Goal: Information Seeking & Learning: Learn about a topic

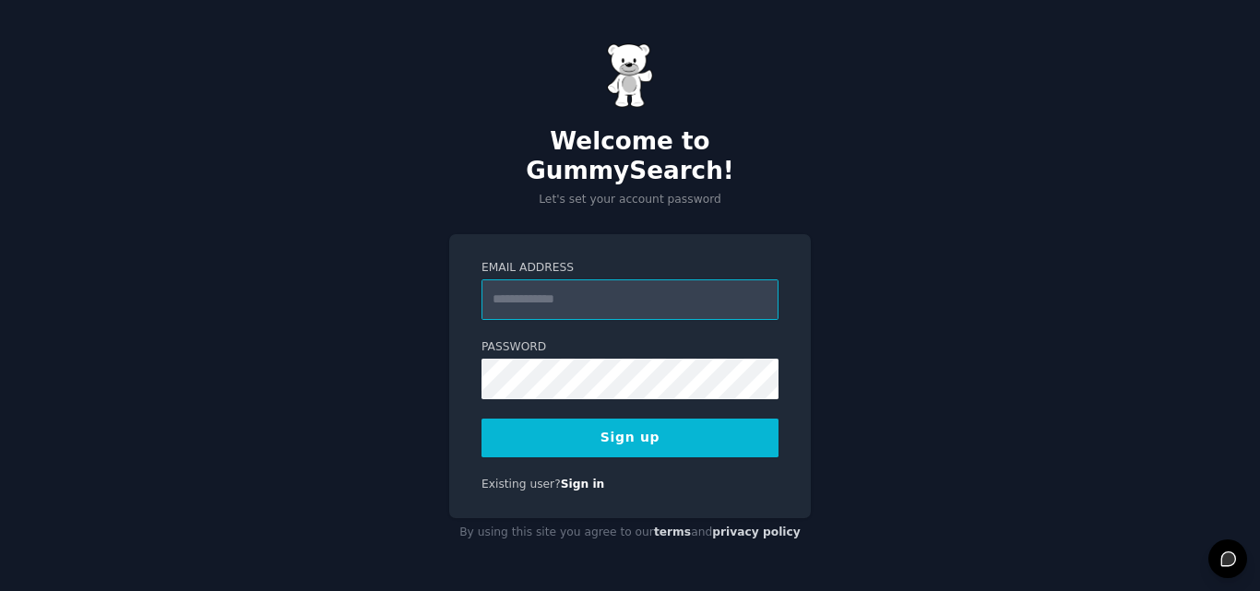
click at [645, 284] on input "Email Address" at bounding box center [629, 299] width 297 height 41
type input "**********"
click at [723, 89] on div "Welcome to GummySearch! Let's set your account password" at bounding box center [630, 125] width 362 height 165
click at [649, 420] on button "Sign up" at bounding box center [629, 438] width 297 height 39
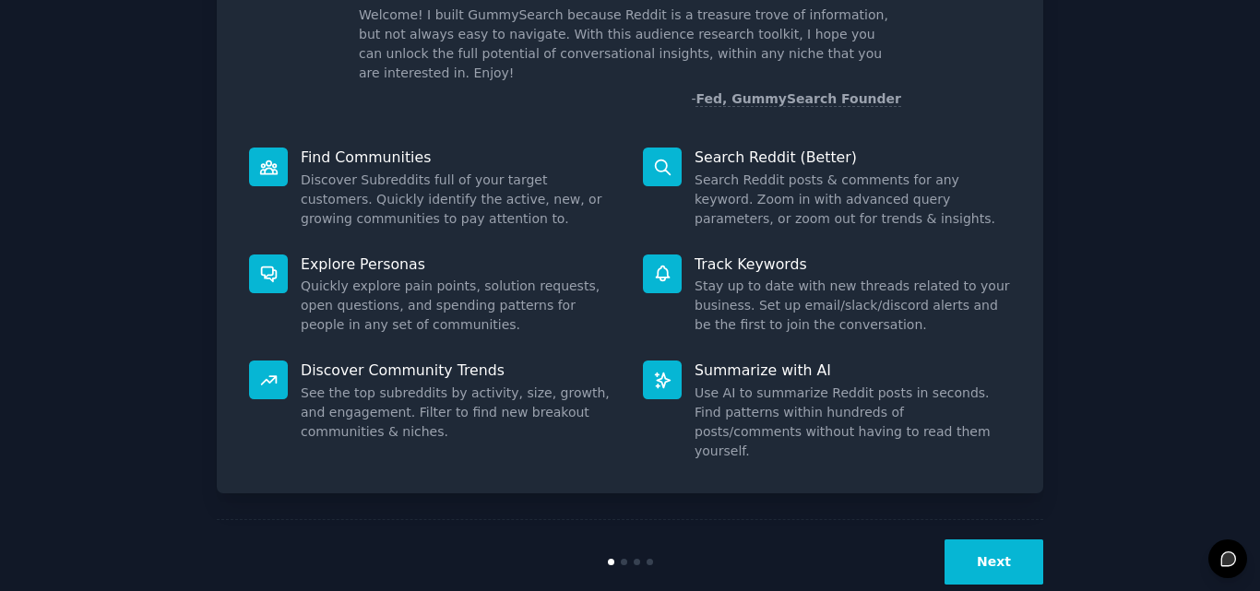
click at [990, 539] on button "Next" at bounding box center [993, 561] width 99 height 45
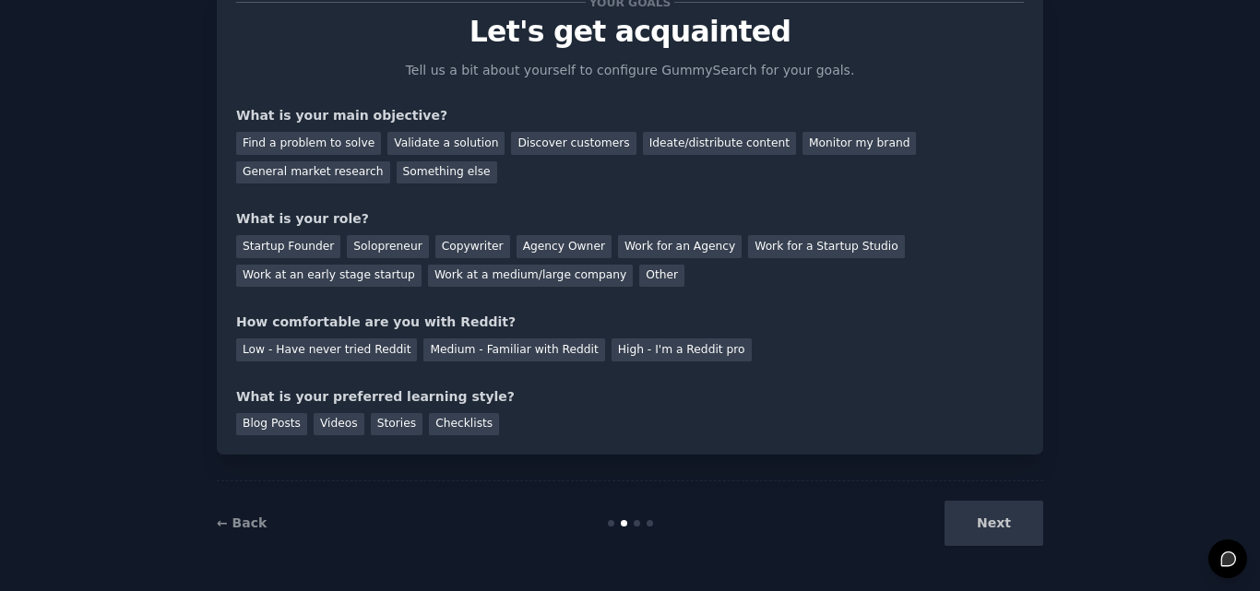
click at [987, 531] on div "Next" at bounding box center [905, 523] width 276 height 45
click at [307, 245] on div "Startup Founder" at bounding box center [288, 246] width 104 height 23
click at [421, 265] on div "Work at an early stage startup" at bounding box center [328, 276] width 185 height 23
click at [255, 249] on div "Startup Founder" at bounding box center [288, 246] width 104 height 23
click at [295, 148] on div "Find a problem to solve" at bounding box center [308, 143] width 145 height 23
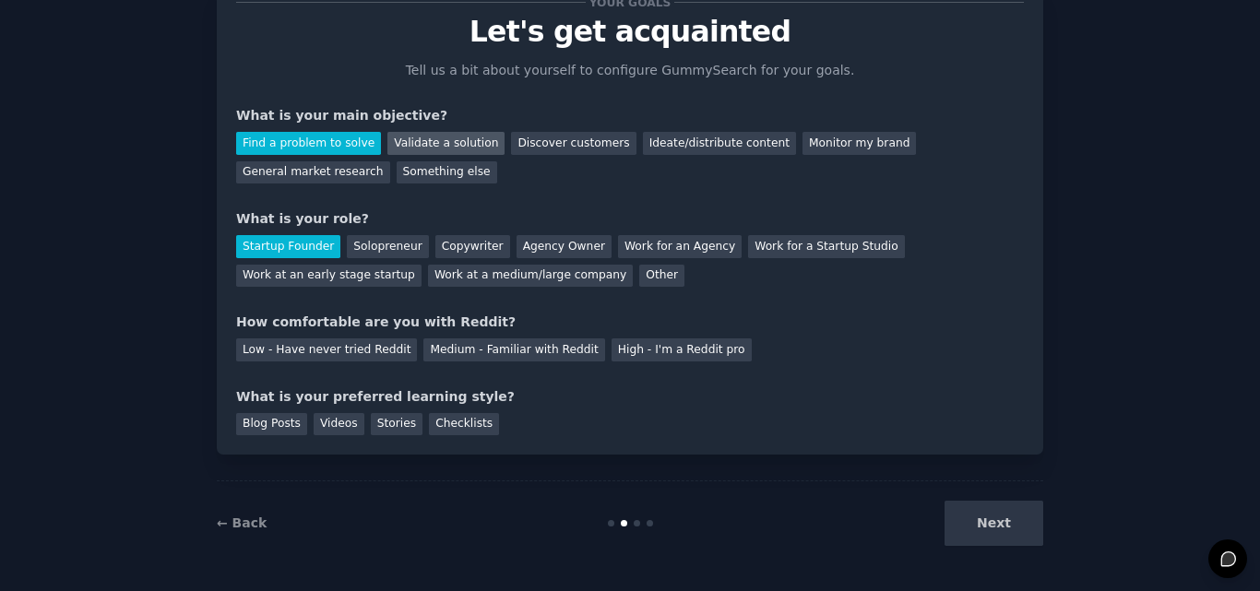
click at [459, 154] on div "Validate a solution" at bounding box center [445, 143] width 117 height 23
click at [302, 148] on div "Find a problem to solve" at bounding box center [308, 143] width 145 height 23
click at [302, 354] on div "Low - Have never tried Reddit" at bounding box center [326, 349] width 181 height 23
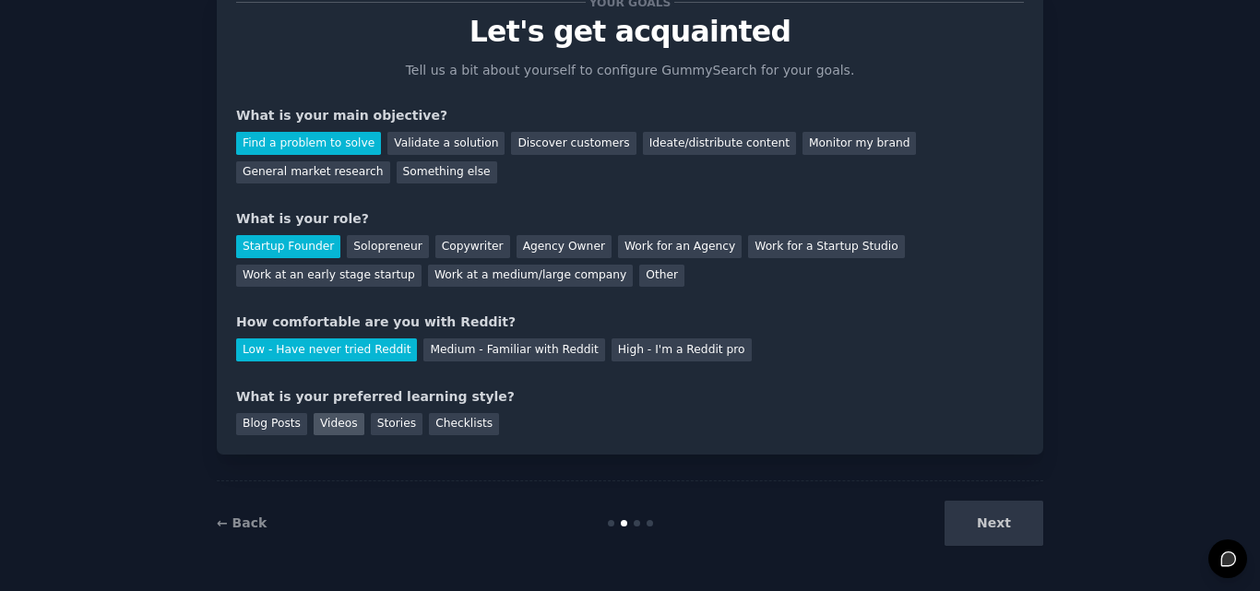
click at [329, 433] on div "Videos" at bounding box center [339, 424] width 51 height 23
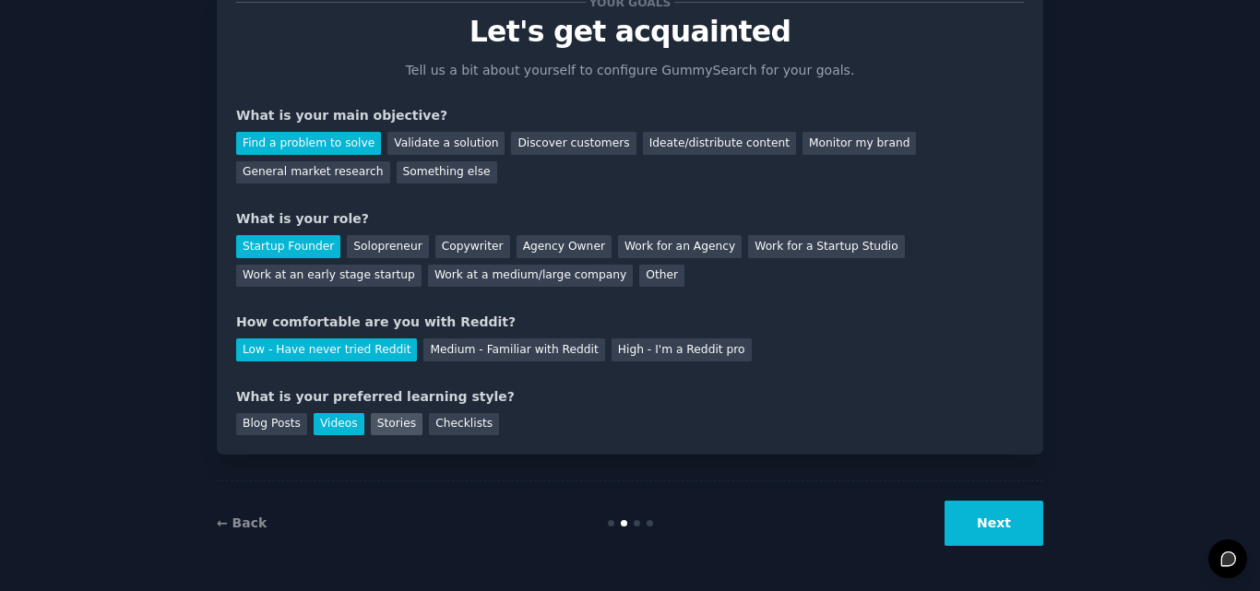
drag, startPoint x: 357, startPoint y: 421, endPoint x: 377, endPoint y: 428, distance: 21.3
click at [371, 424] on div "Stories" at bounding box center [397, 424] width 52 height 23
click at [474, 428] on div "Blog Posts Videos Stories Checklists" at bounding box center [630, 422] width 788 height 30
drag, startPoint x: 415, startPoint y: 428, endPoint x: 398, endPoint y: 430, distance: 16.7
click at [429, 429] on div "Checklists" at bounding box center [464, 424] width 70 height 23
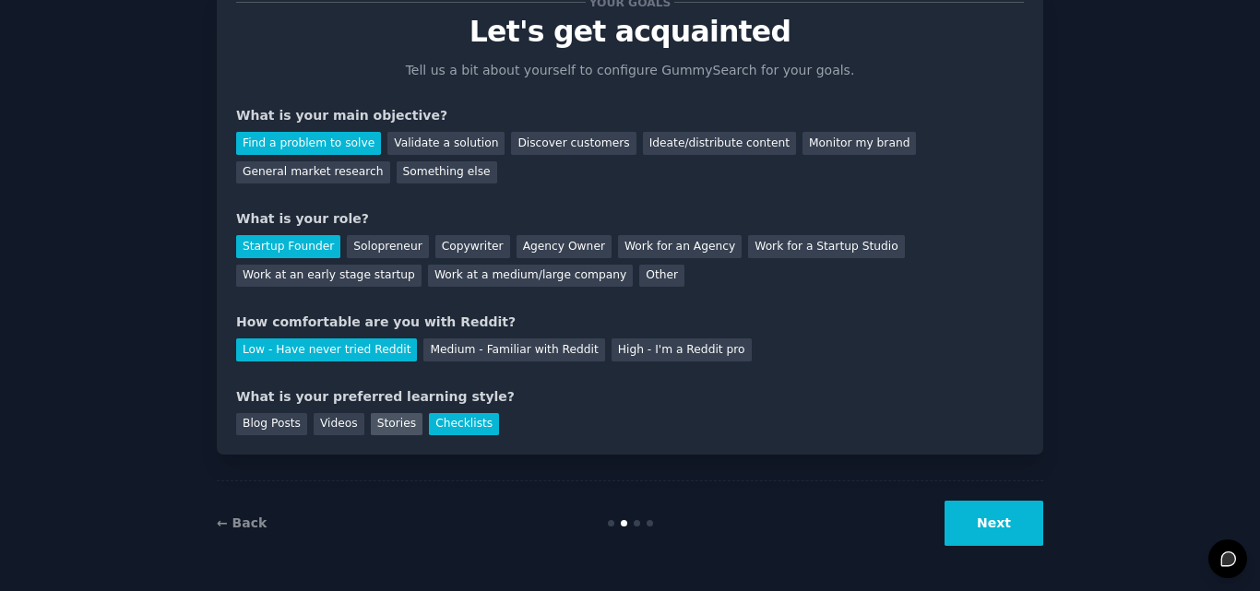
click at [393, 430] on div "Stories" at bounding box center [397, 424] width 52 height 23
click at [334, 427] on div "Videos" at bounding box center [339, 424] width 51 height 23
click at [966, 516] on button "Next" at bounding box center [993, 523] width 99 height 45
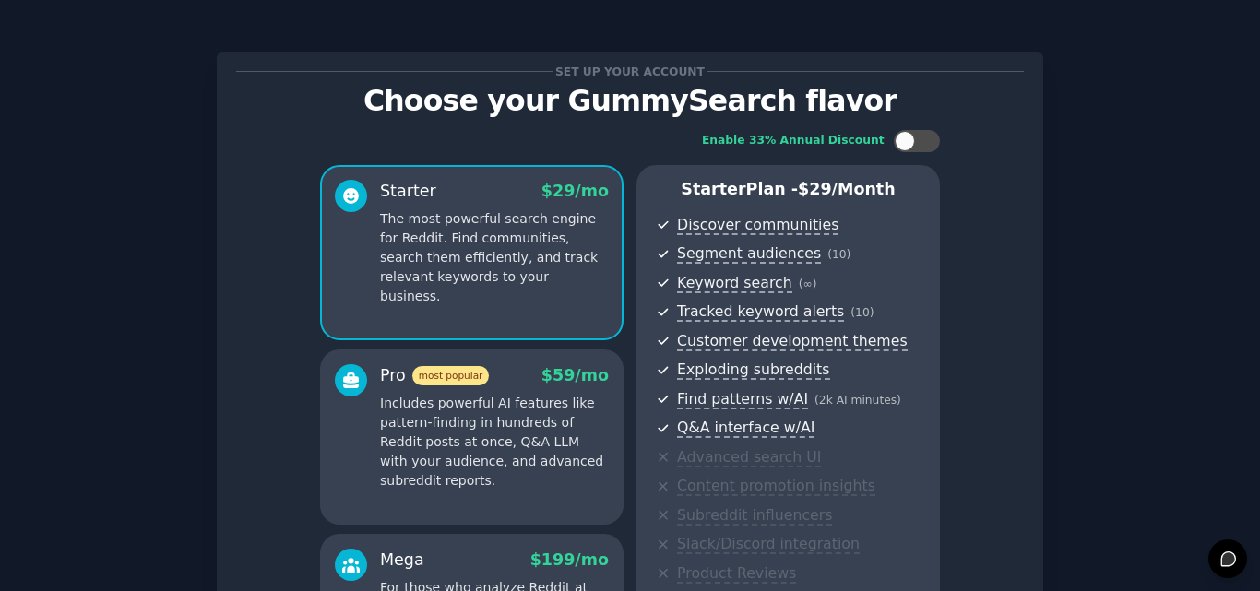
scroll to position [293, 0]
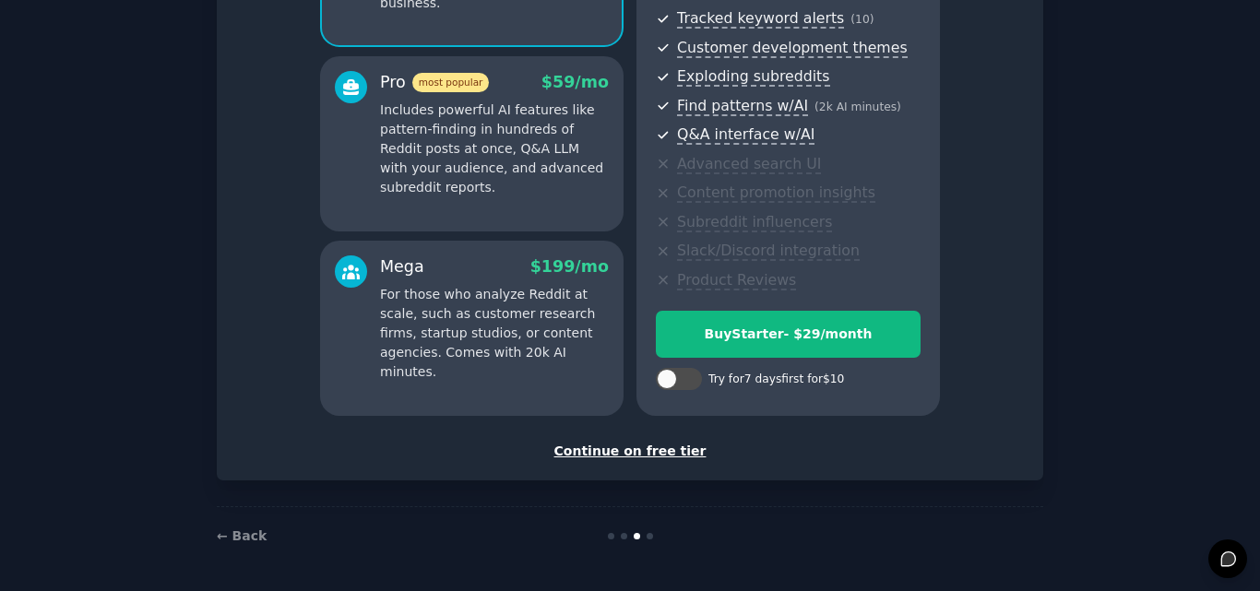
click at [643, 452] on div "Continue on free tier" at bounding box center [630, 451] width 788 height 19
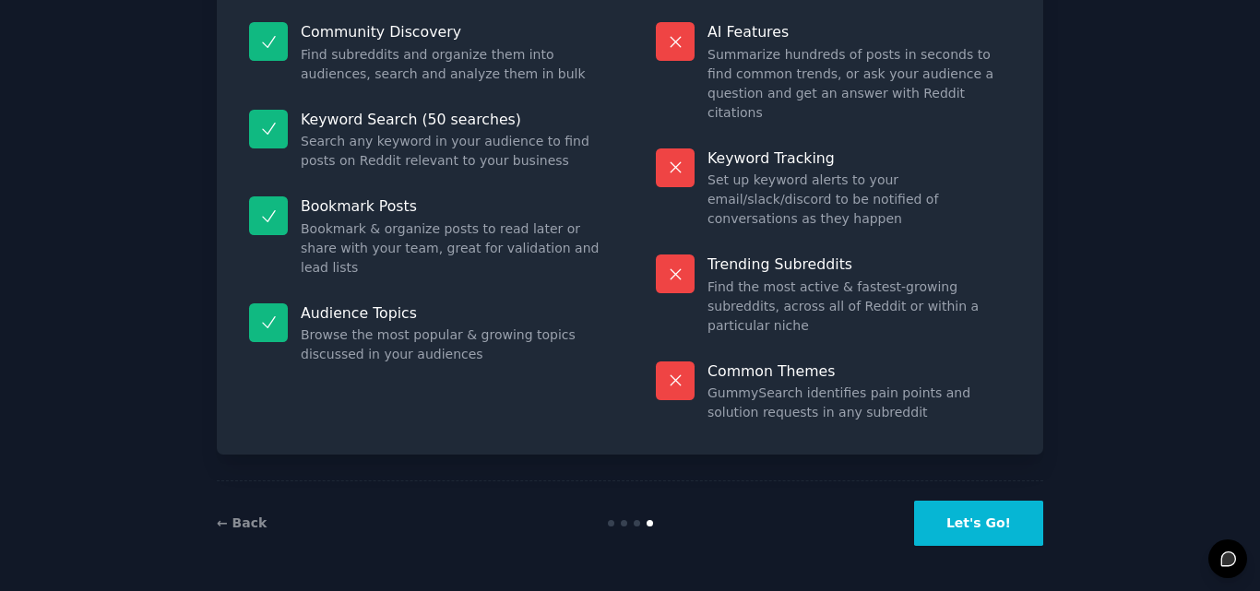
scroll to position [127, 0]
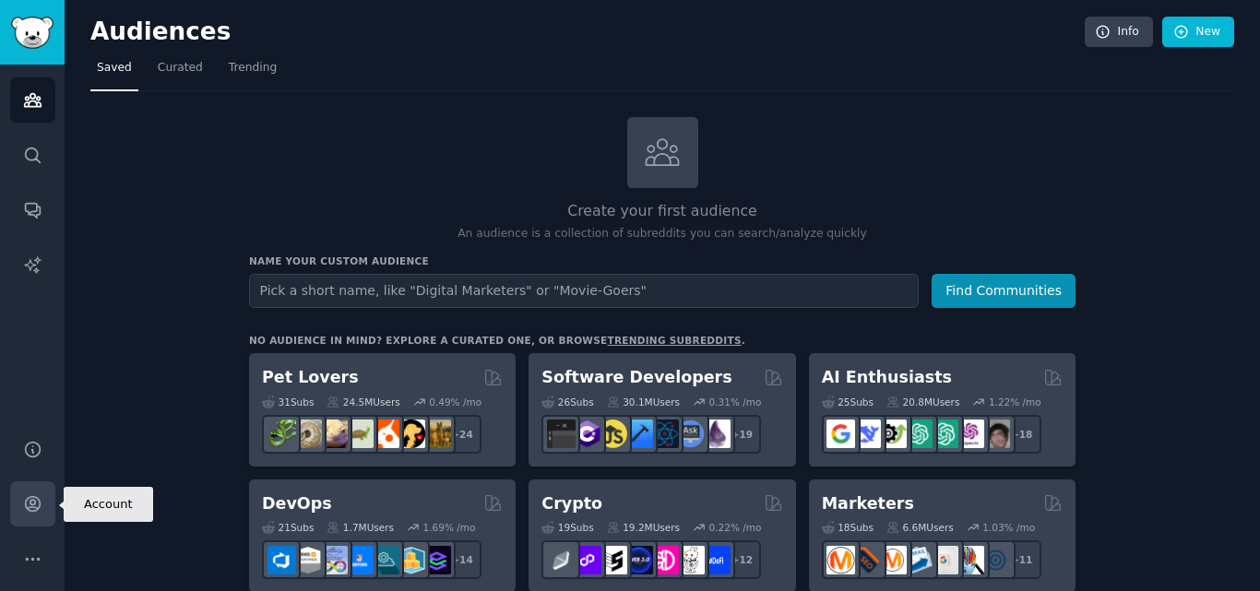
click at [30, 484] on link "Account" at bounding box center [32, 503] width 45 height 45
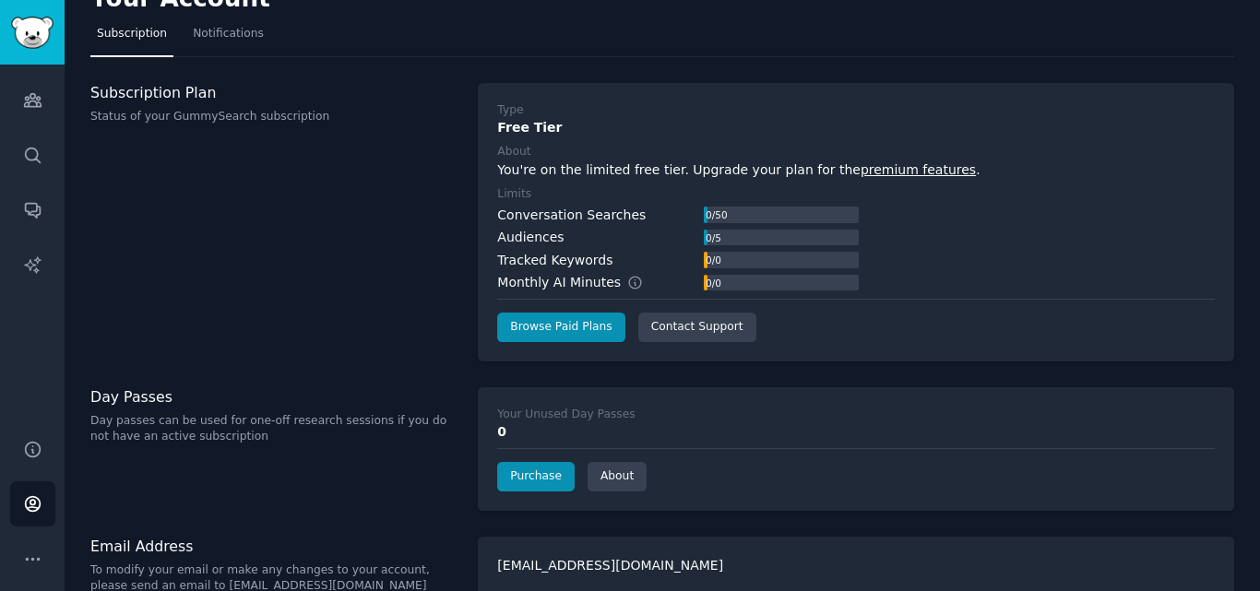
scroll to position [62, 0]
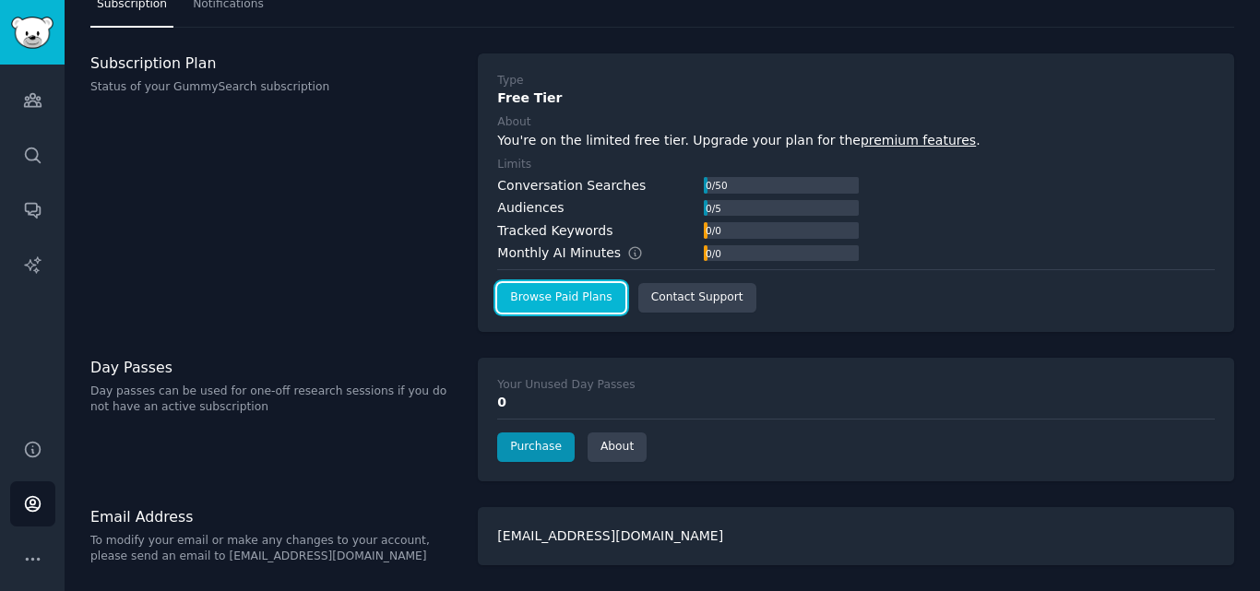
click at [555, 299] on link "Browse Paid Plans" at bounding box center [560, 298] width 127 height 30
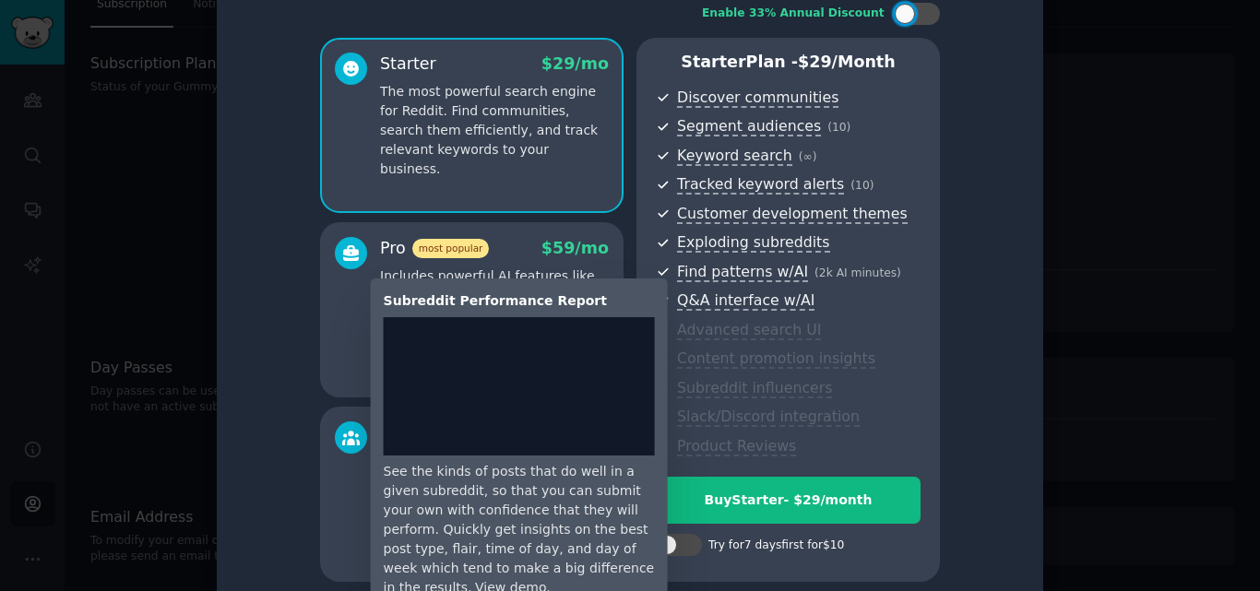
scroll to position [65, 0]
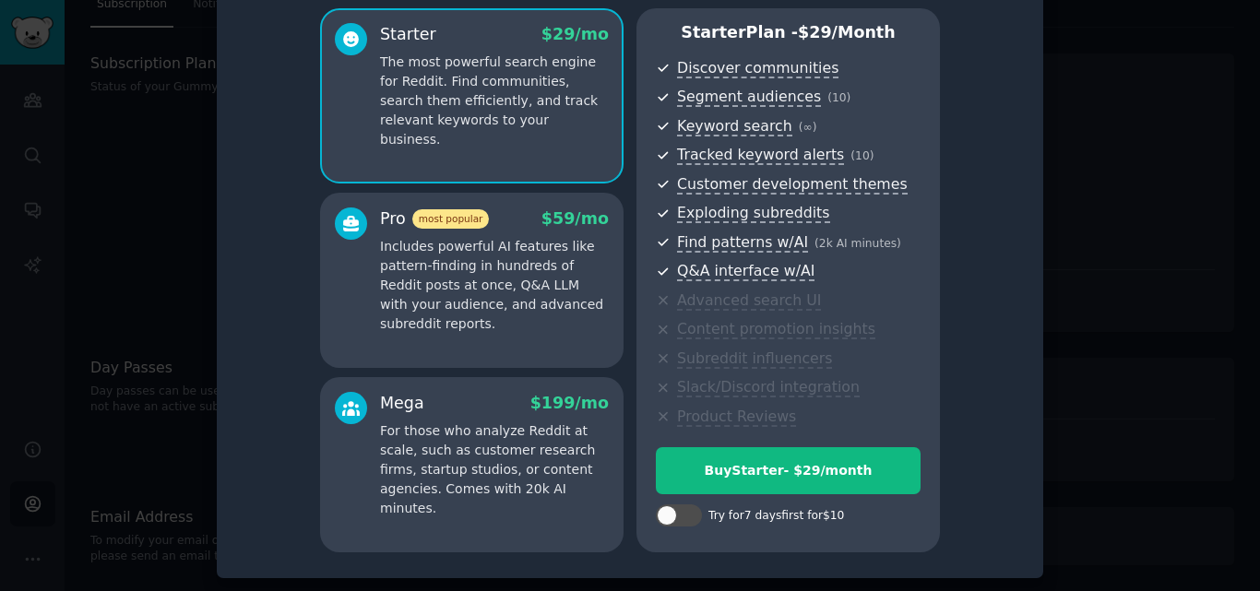
click at [413, 283] on p "Includes powerful AI features like pattern-finding in hundreds of Reddit posts …" at bounding box center [494, 285] width 229 height 97
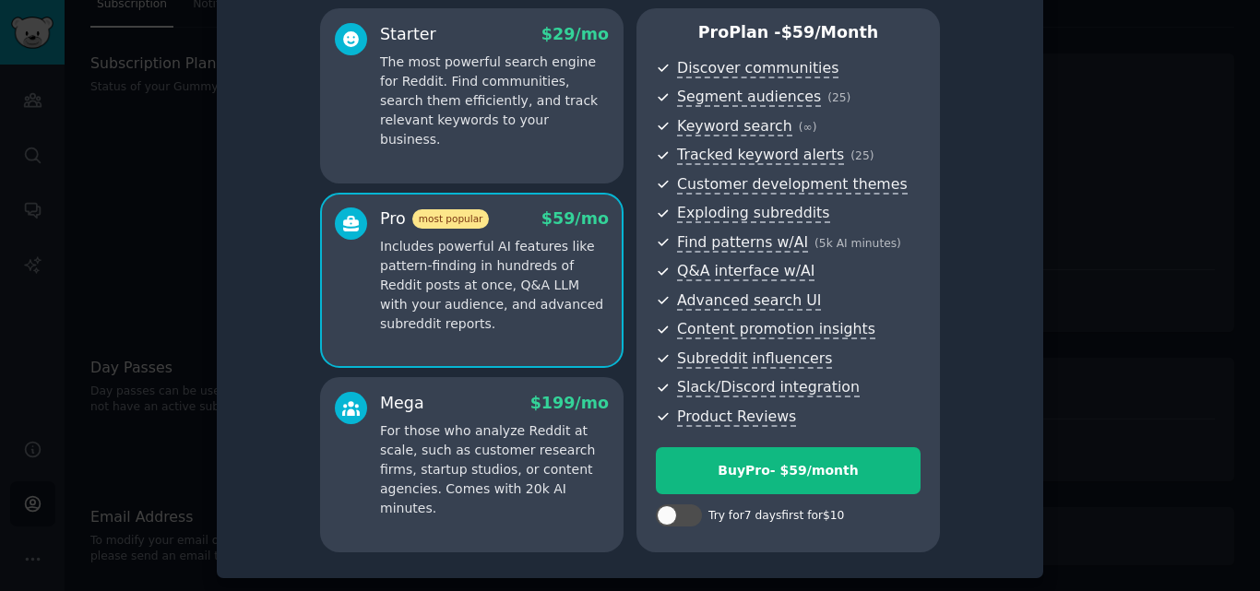
click at [407, 476] on p "For those who analyze Reddit at scale, such as customer research firms, startup…" at bounding box center [494, 469] width 229 height 97
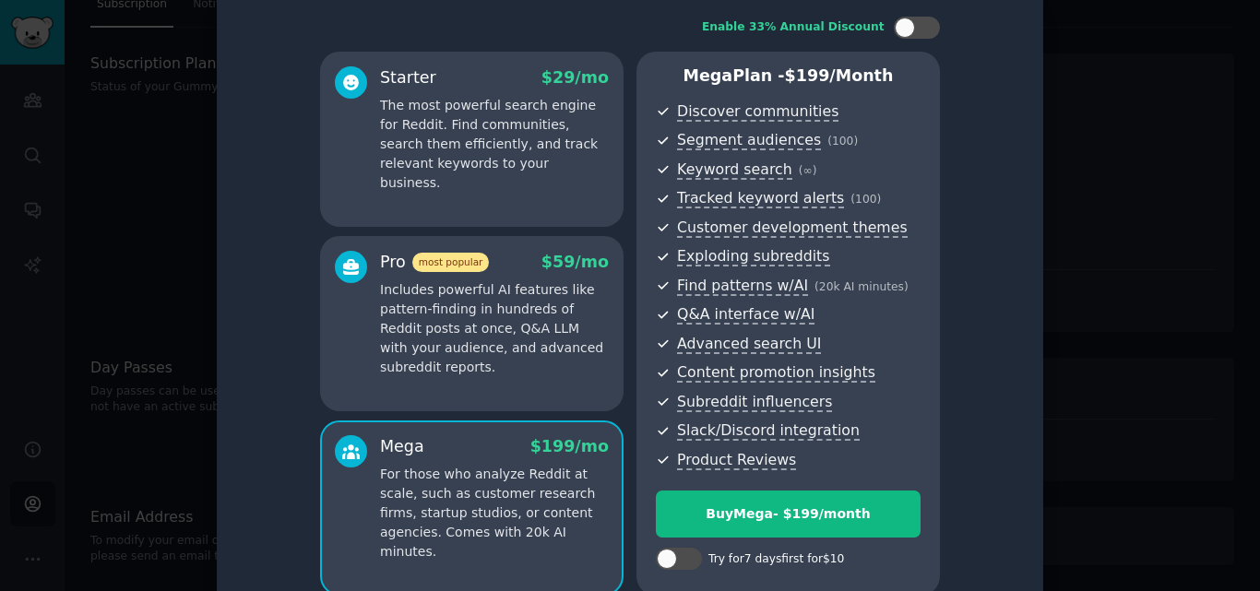
scroll to position [0, 0]
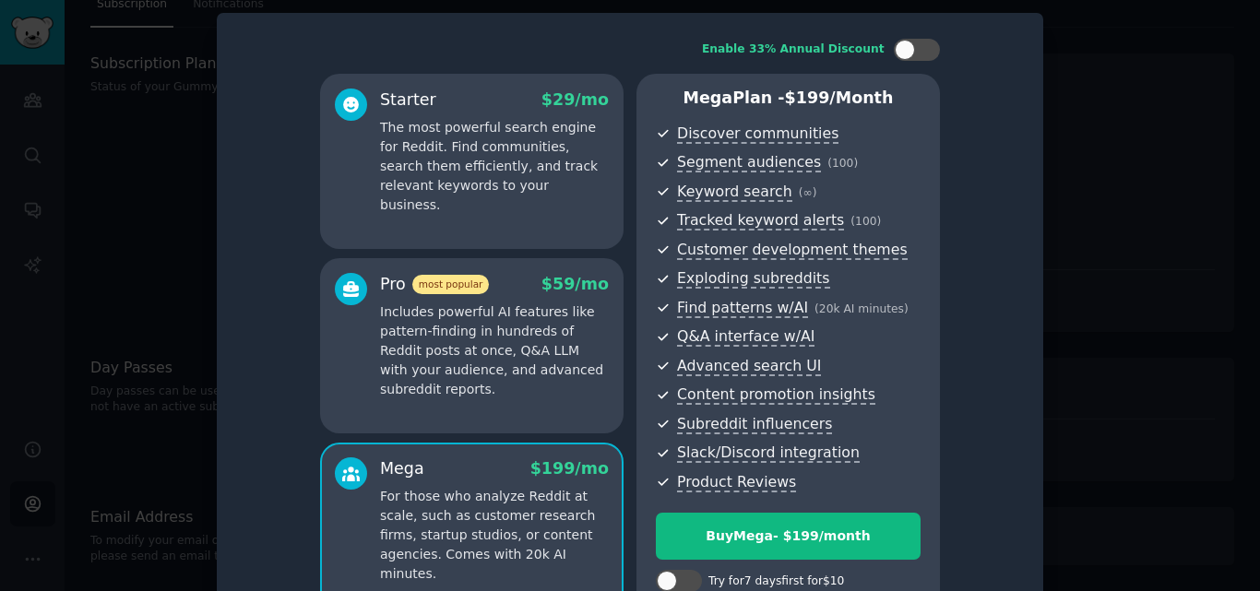
click at [1179, 108] on div at bounding box center [630, 295] width 1260 height 591
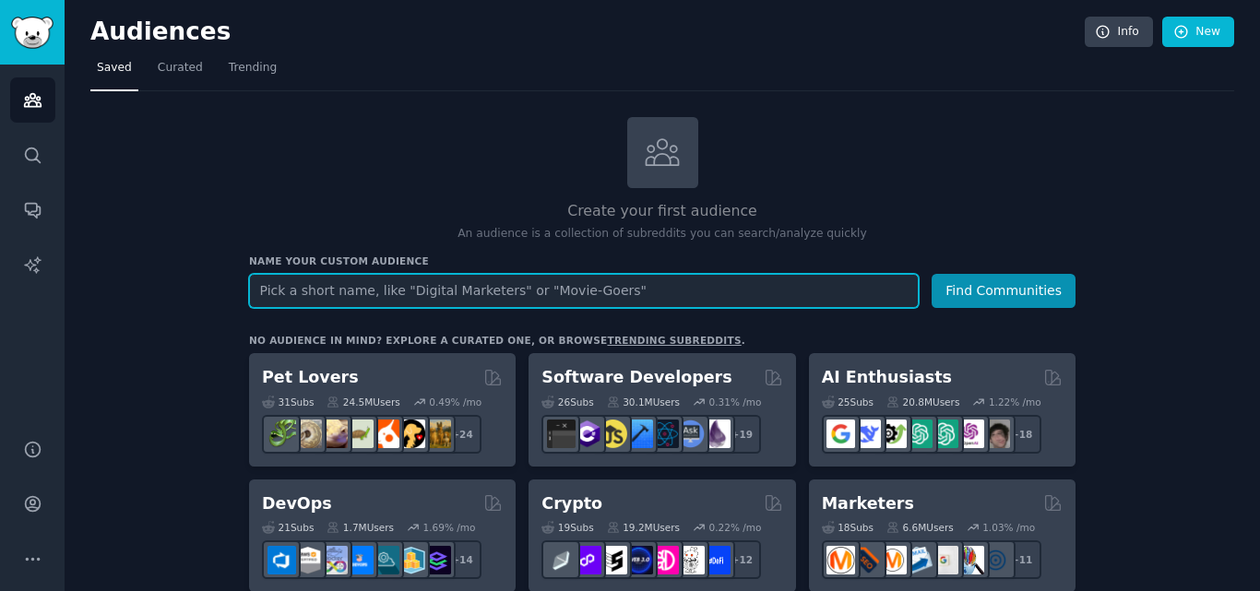
click at [354, 300] on input "text" at bounding box center [584, 291] width 670 height 34
type input "mental health"
click at [931, 274] on button "Find Communities" at bounding box center [1003, 291] width 144 height 34
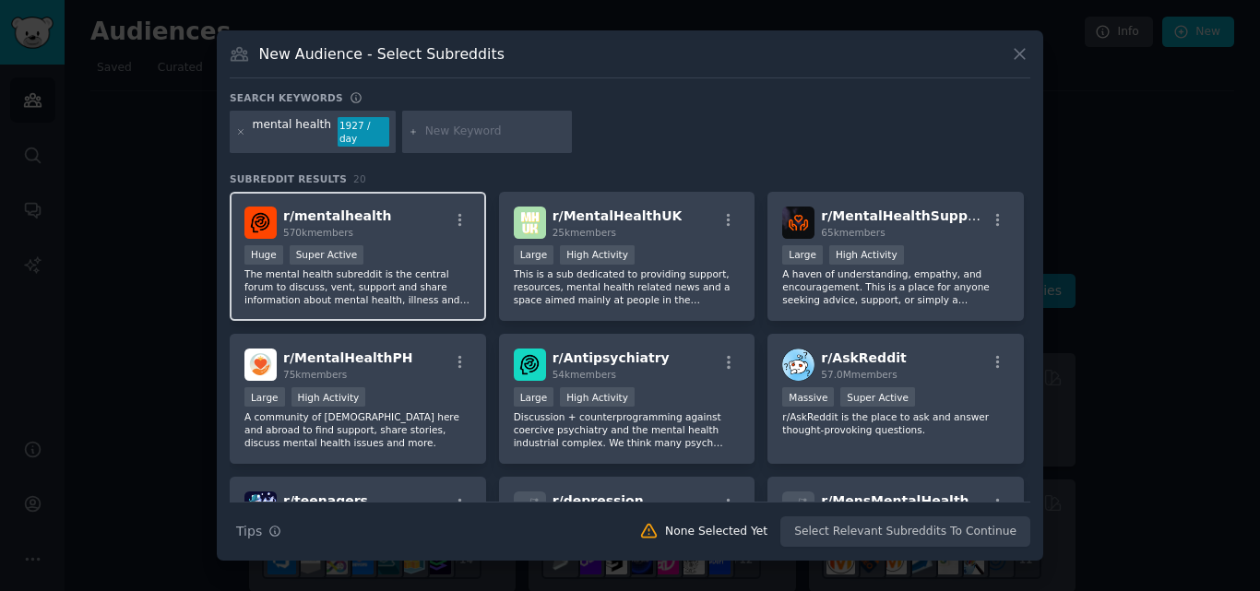
click at [416, 270] on p "The mental health subreddit is the central forum to discuss, vent, support and …" at bounding box center [357, 286] width 227 height 39
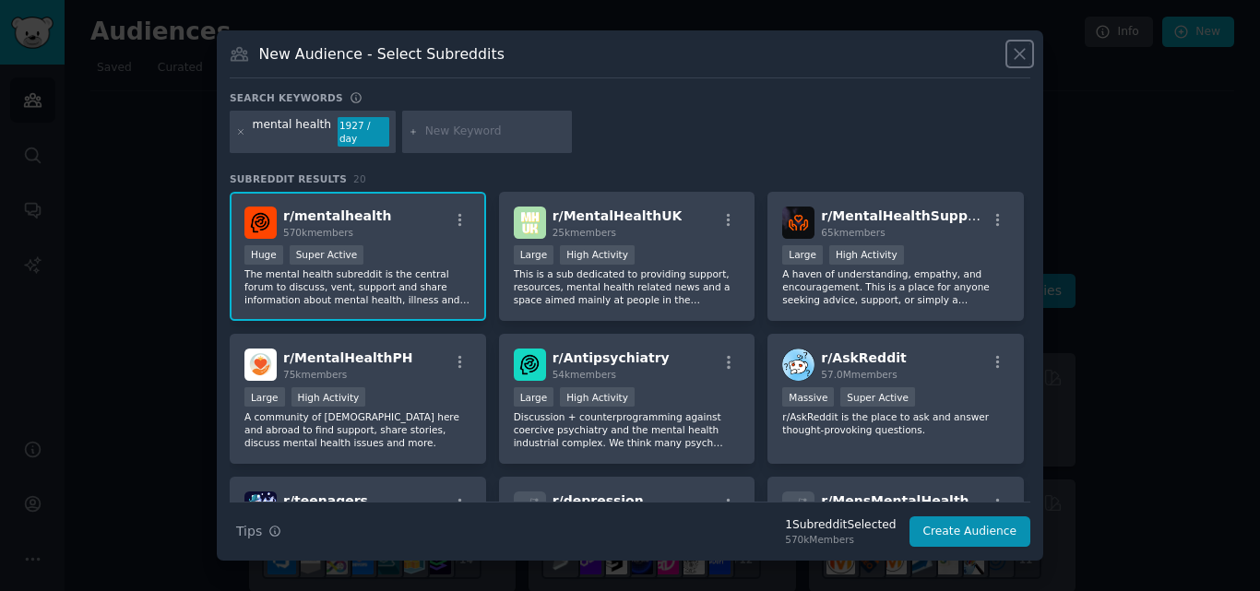
click at [1019, 57] on icon at bounding box center [1019, 53] width 19 height 19
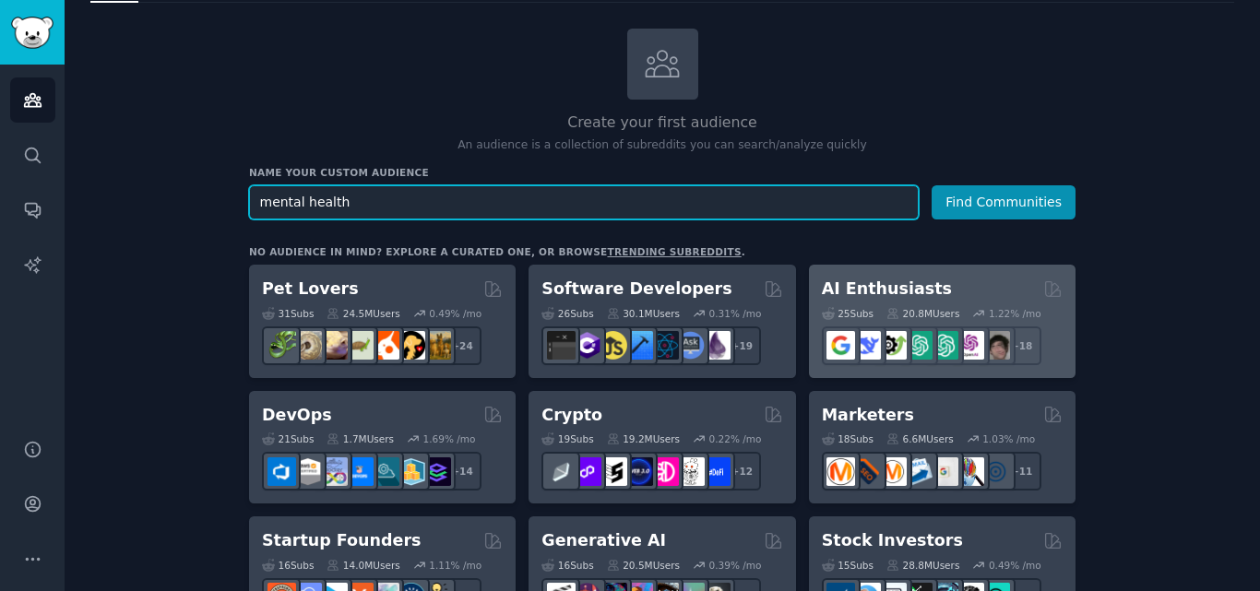
scroll to position [184, 0]
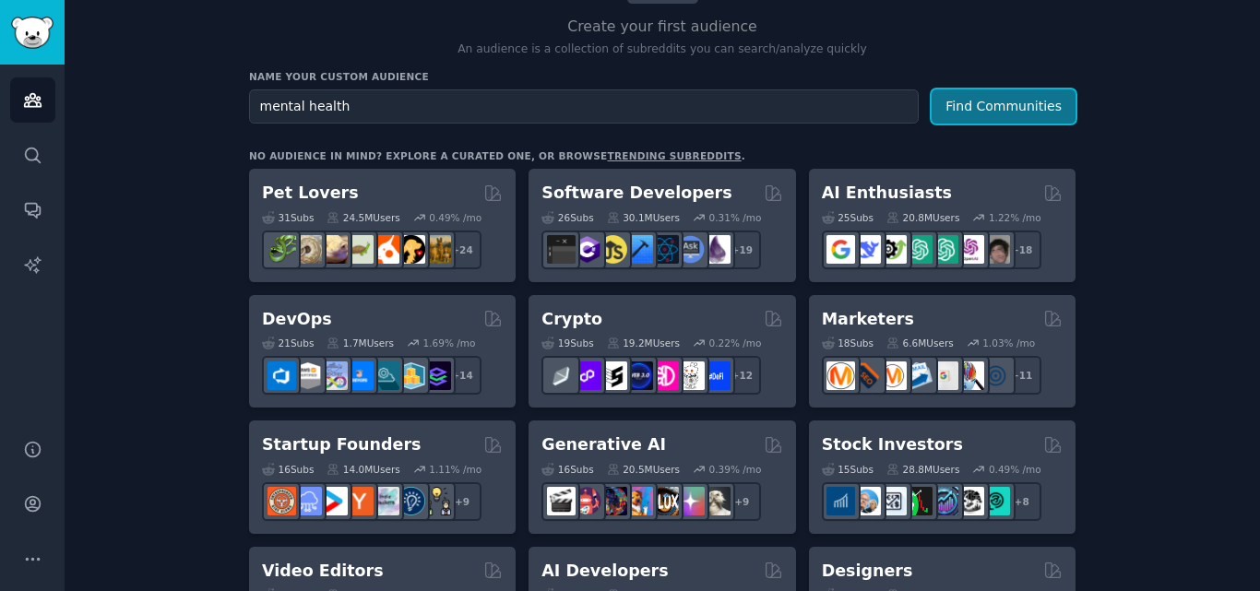
click at [995, 113] on button "Find Communities" at bounding box center [1003, 106] width 144 height 34
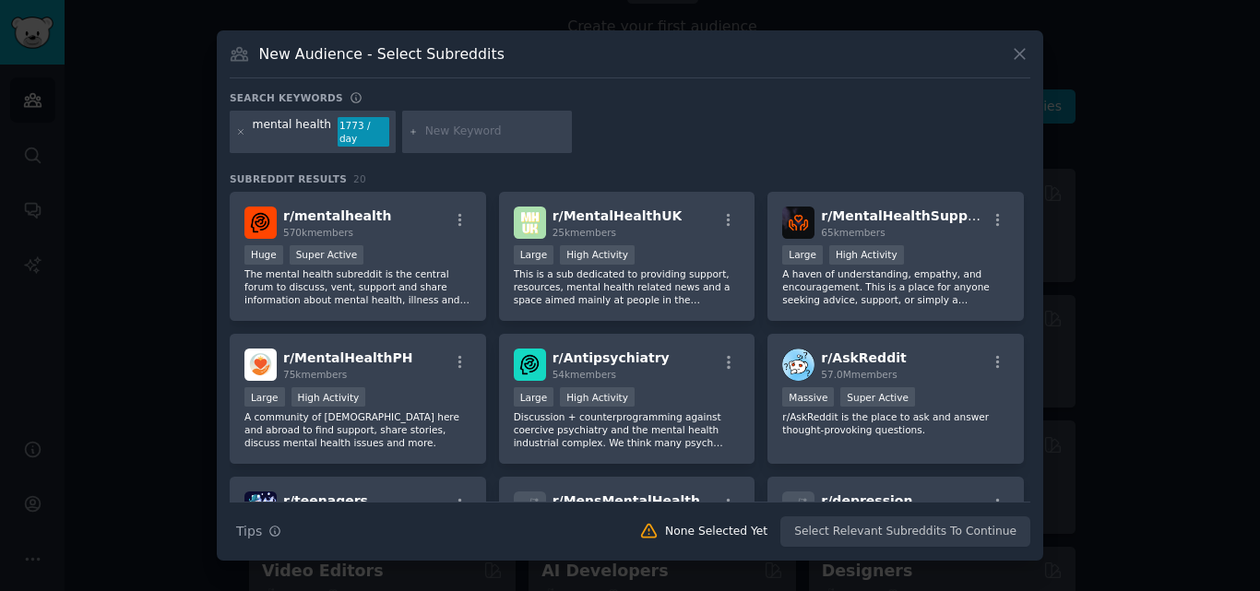
click at [1022, 62] on icon at bounding box center [1019, 53] width 19 height 19
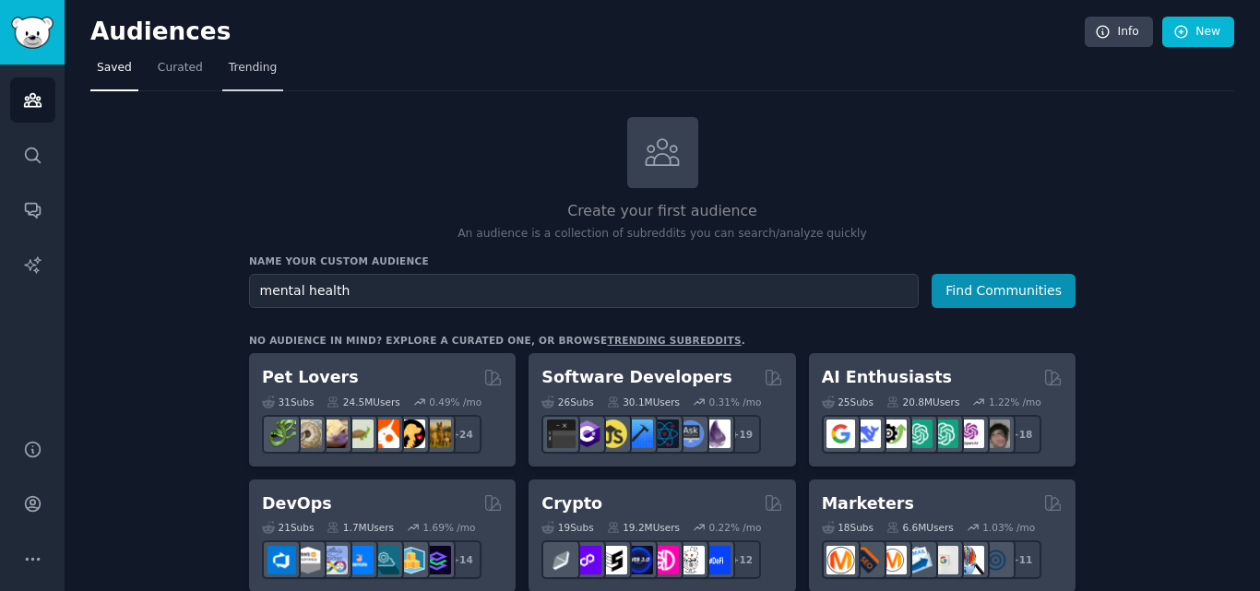
click at [261, 72] on span "Trending" at bounding box center [253, 68] width 48 height 17
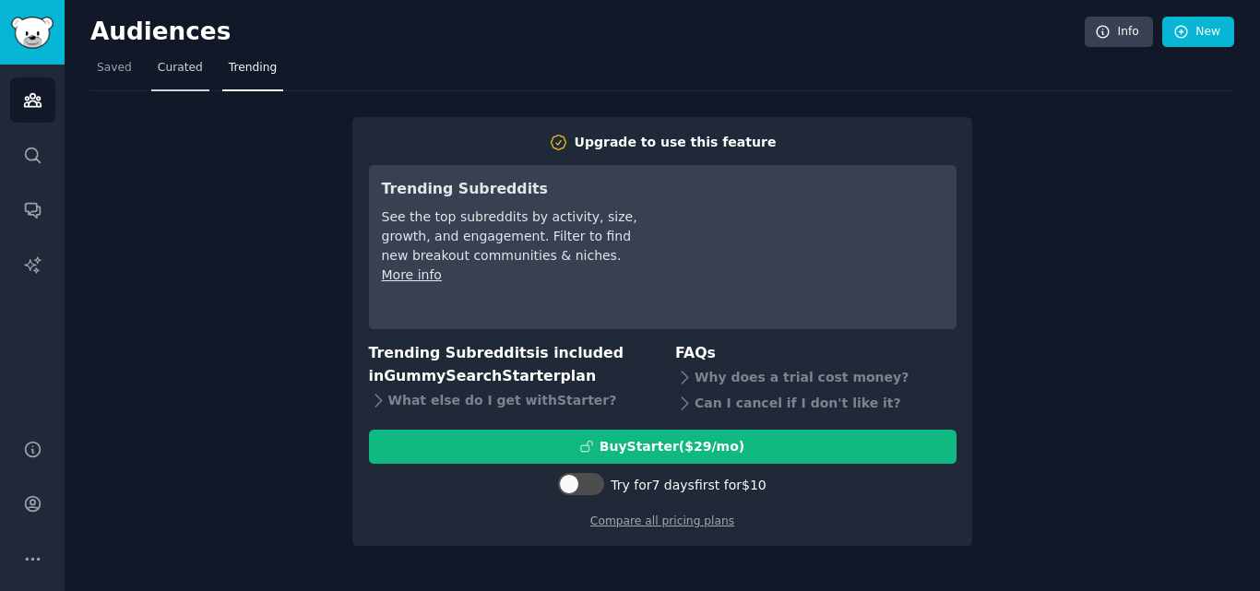
click at [152, 58] on link "Curated" at bounding box center [180, 72] width 58 height 38
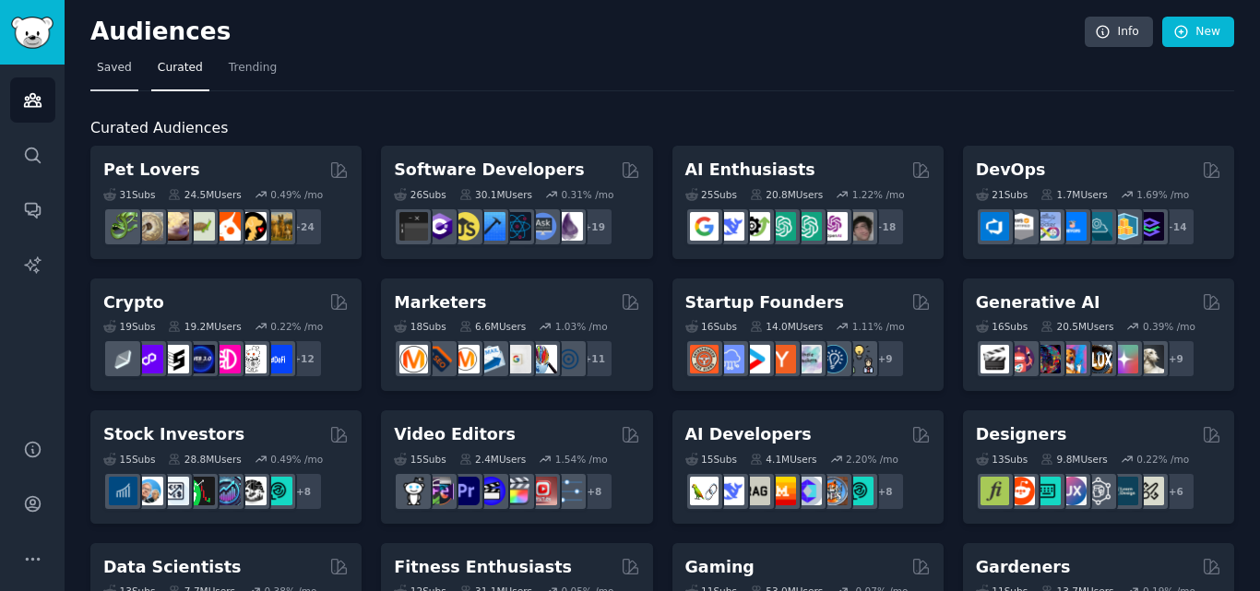
drag, startPoint x: 84, startPoint y: 65, endPoint x: 102, endPoint y: 75, distance: 20.6
click at [103, 75] on span "Saved" at bounding box center [114, 68] width 35 height 17
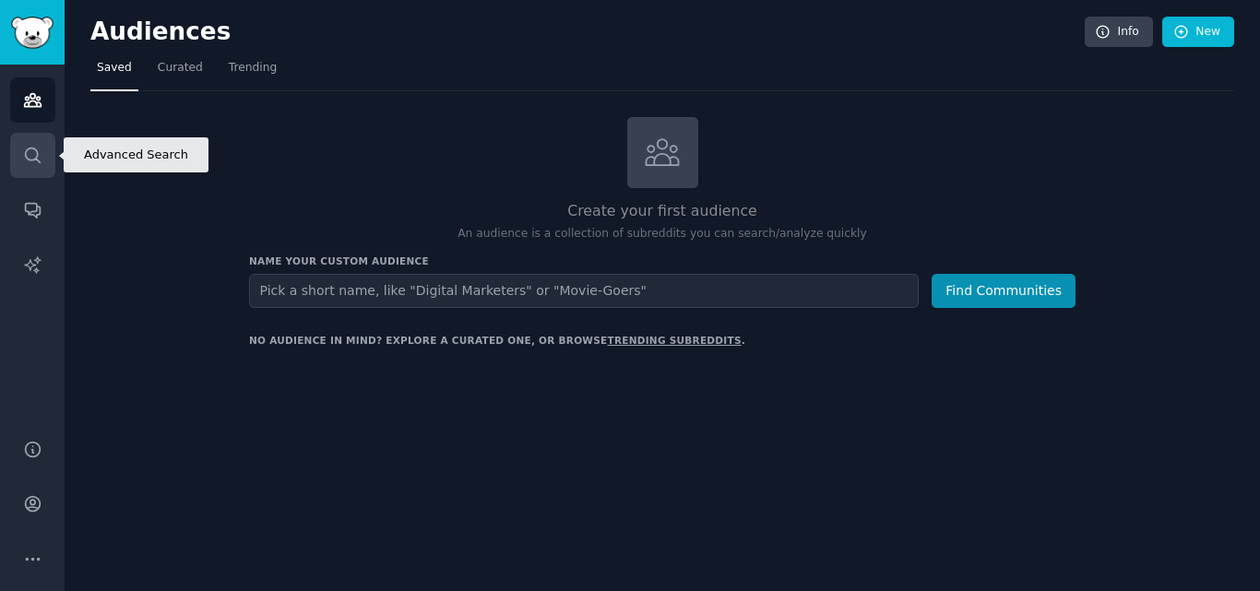
click at [32, 146] on icon "Sidebar" at bounding box center [32, 155] width 19 height 19
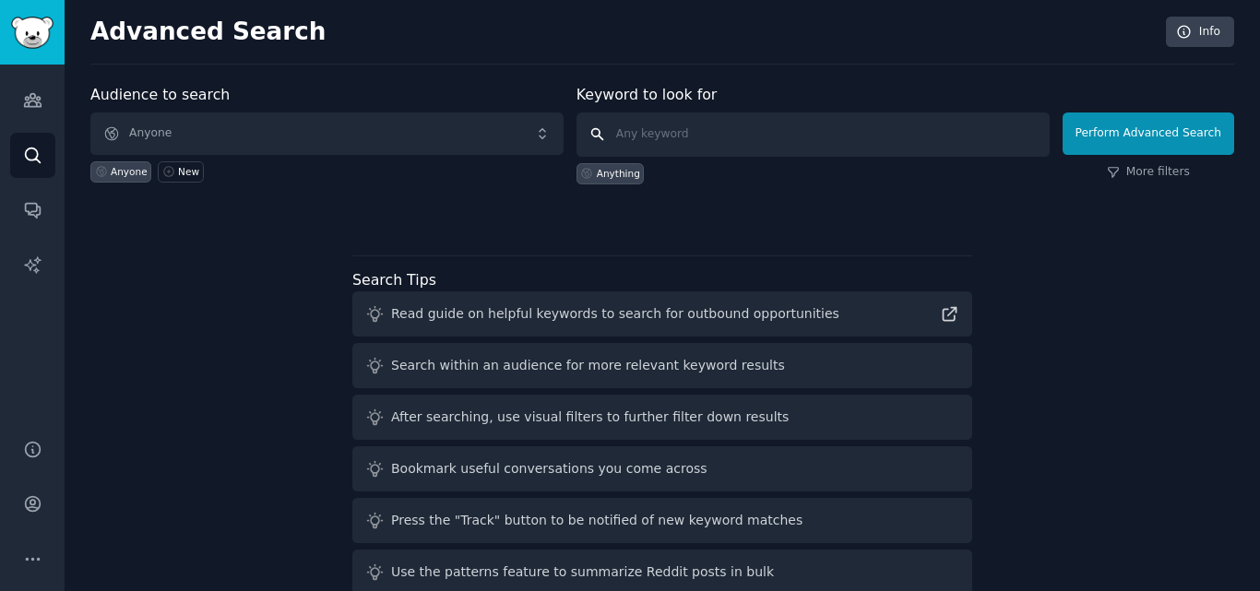
click at [644, 136] on input "text" at bounding box center [812, 135] width 473 height 44
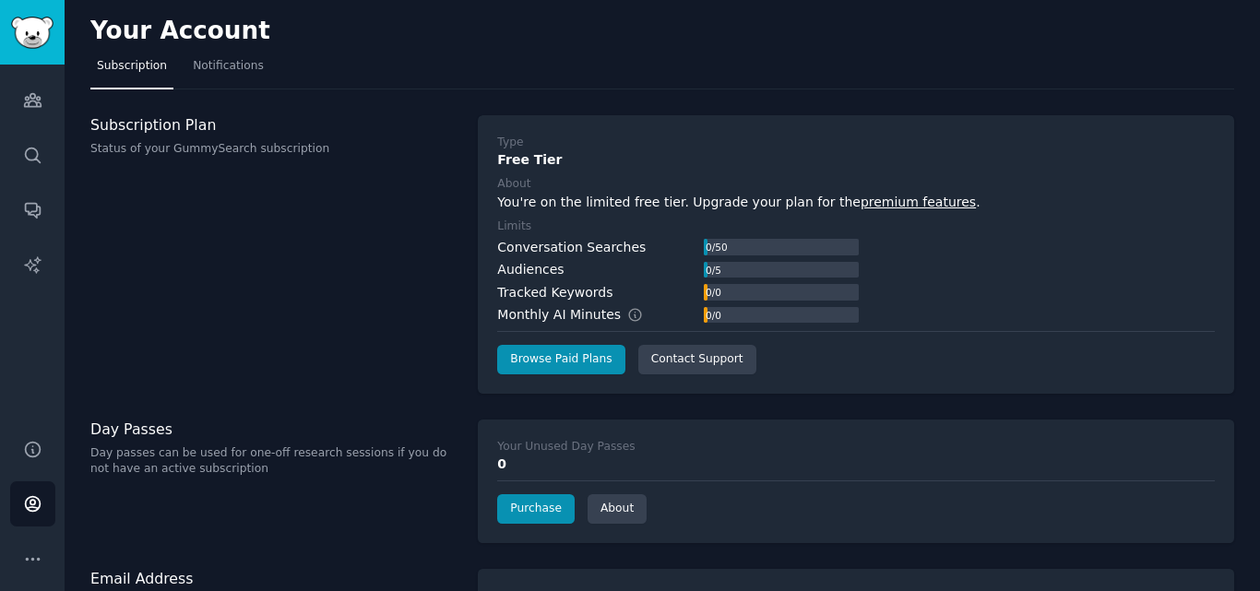
scroll to position [62, 0]
